Goal: Task Accomplishment & Management: Manage account settings

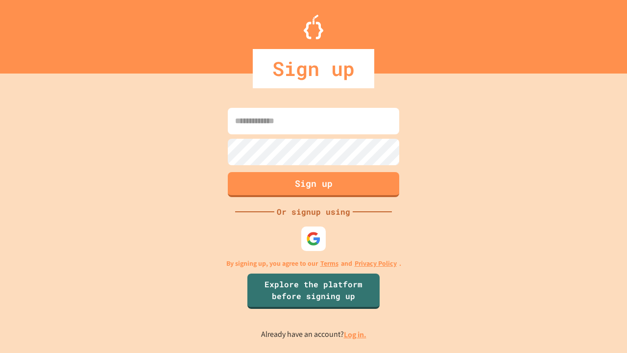
click at [356, 334] on link "Log in." at bounding box center [355, 334] width 23 height 10
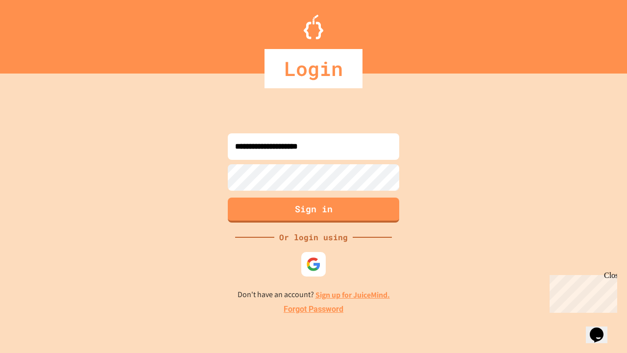
type input "**********"
